Goal: Find contact information: Find contact information

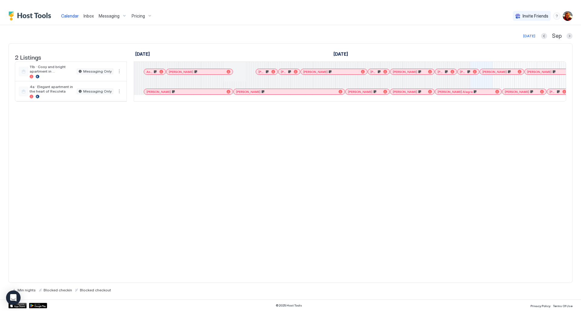
scroll to position [0, 295]
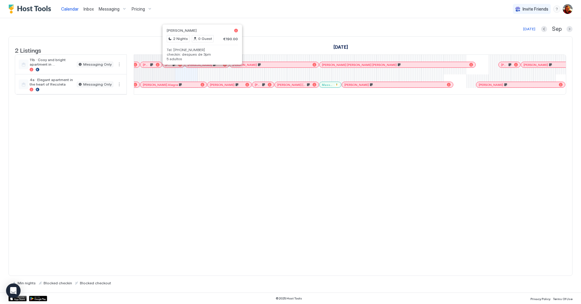
click at [200, 67] on div at bounding box center [200, 64] width 5 height 5
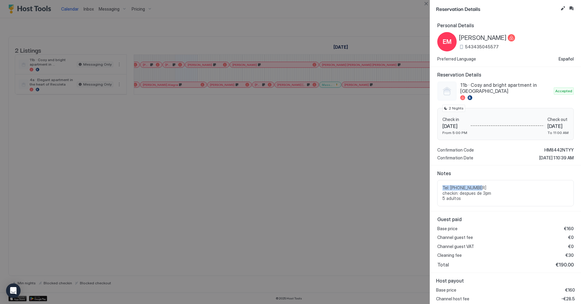
drag, startPoint x: 489, startPoint y: 188, endPoint x: 443, endPoint y: 186, distance: 46.3
click at [443, 186] on span "Tel: [PHONE_NUMBER] checkin: despues de 3pm 5 adultos" at bounding box center [505, 193] width 126 height 16
copy span "Tel: [PHONE_NUMBER]"
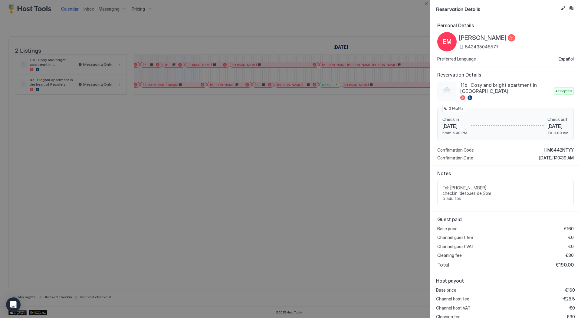
click at [398, 194] on div at bounding box center [290, 159] width 581 height 318
click at [424, 5] on button "Close" at bounding box center [425, 3] width 7 height 7
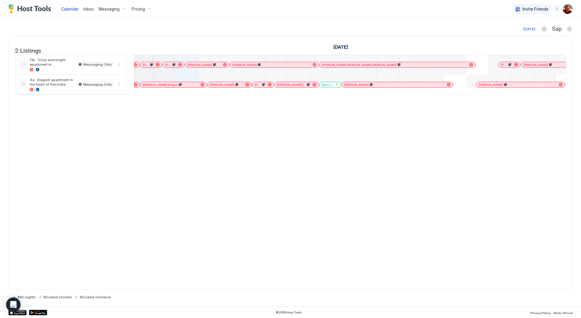
click at [171, 67] on div at bounding box center [171, 64] width 5 height 5
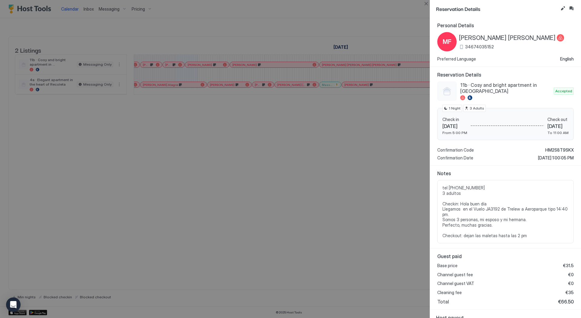
click at [476, 188] on span "tel [PHONE_NUMBER] 3 adultos Checkin: Hola buen día Llegamos en el Vuelo JA3192…" at bounding box center [505, 211] width 126 height 53
click at [464, 187] on span "tel [PHONE_NUMBER] 3 adultos Checkin: Hola buen día Llegamos en el Vuelo JA3192…" at bounding box center [505, 211] width 126 height 53
copy span "34674035152"
